Goal: Entertainment & Leisure: Consume media (video, audio)

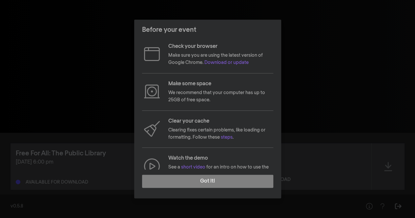
click at [90, 92] on div "Before your event Check your browser Make sure you are using the latest version…" at bounding box center [207, 109] width 415 height 218
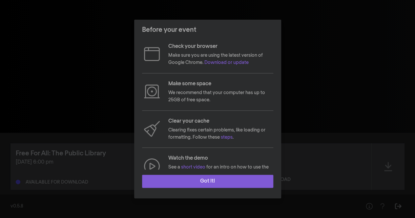
click at [217, 180] on button "Got it!" at bounding box center [207, 181] width 131 height 13
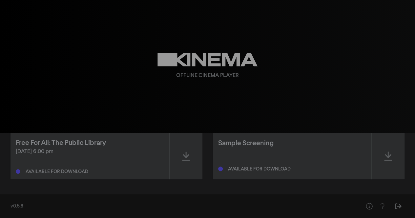
scroll to position [10, 0]
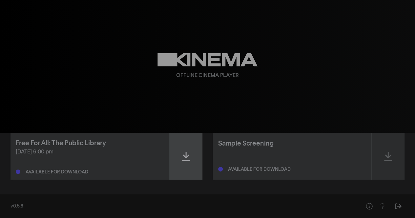
click at [187, 160] on icon at bounding box center [186, 156] width 8 height 9
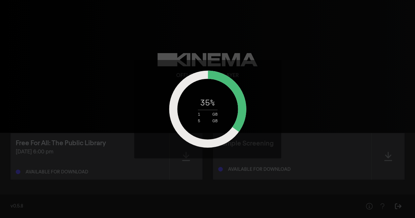
click at [221, 120] on div "5 GB" at bounding box center [208, 121] width 82 height 4
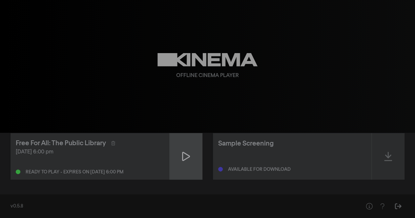
click at [187, 157] on icon at bounding box center [186, 156] width 8 height 11
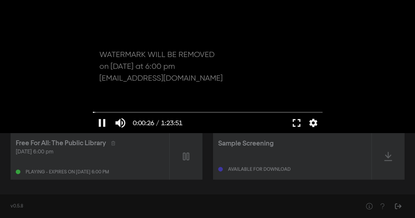
scroll to position [11, 0]
click at [299, 124] on button "fullscreen" at bounding box center [296, 123] width 18 height 20
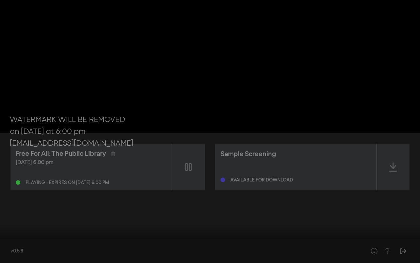
click at [14, 218] on button "pause" at bounding box center [12, 253] width 18 height 20
type input "38.242323"
click at [388, 218] on button "fullscreen_exit" at bounding box center [391, 253] width 18 height 20
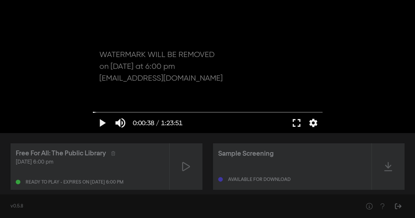
click at [38, 43] on div "play_arrow 0:00:38 / 1:23:51 volume_up fullscreen settings closed_caption Capti…" at bounding box center [207, 66] width 415 height 133
